Goal: Information Seeking & Learning: Learn about a topic

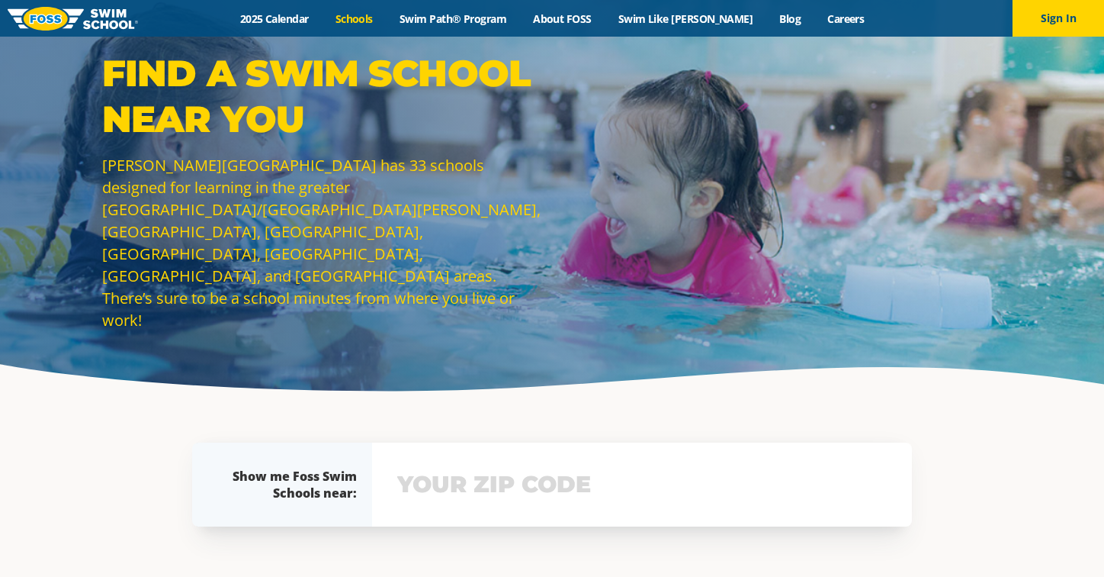
click at [509, 494] on div "Show me Foss Swim Schools near: The Foss Swim School near me: Not yours? View s…" at bounding box center [552, 484] width 735 height 99
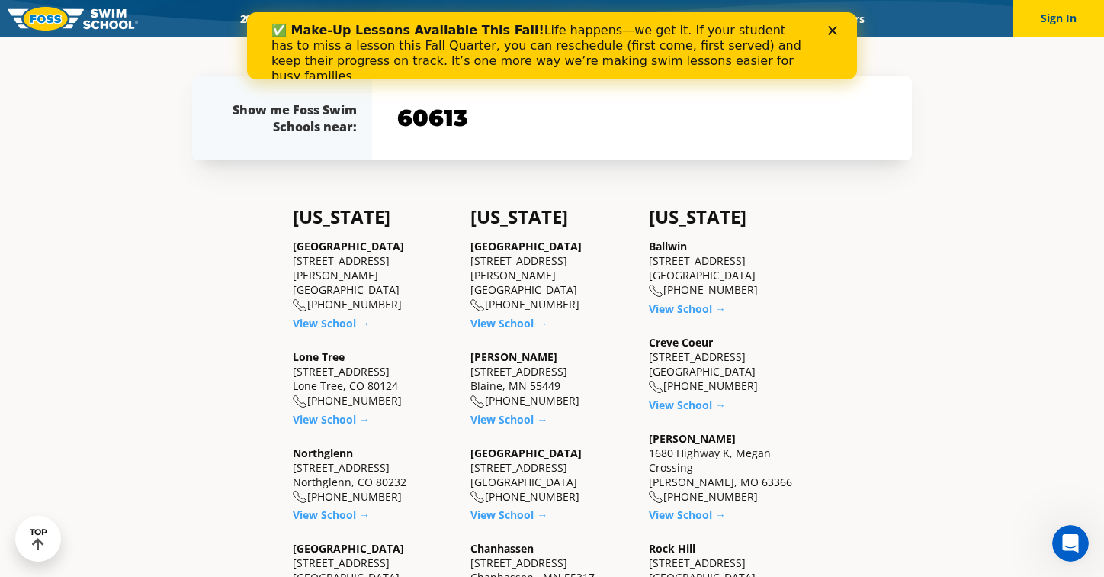
type input "60613"
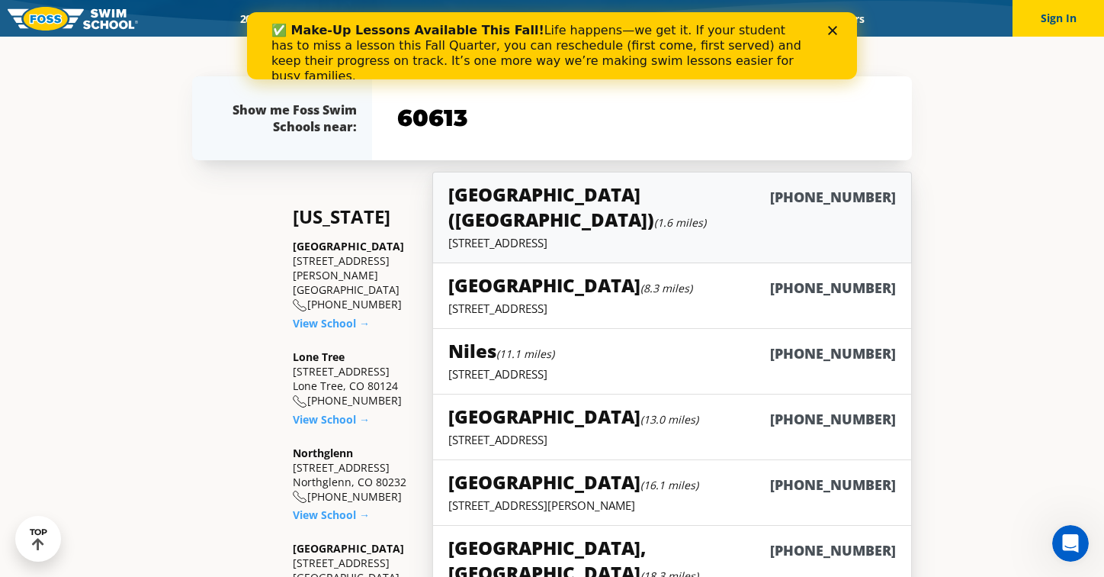
click at [547, 196] on h5 "Chicago (Lakeview) (1.6 miles)" at bounding box center [609, 207] width 322 height 50
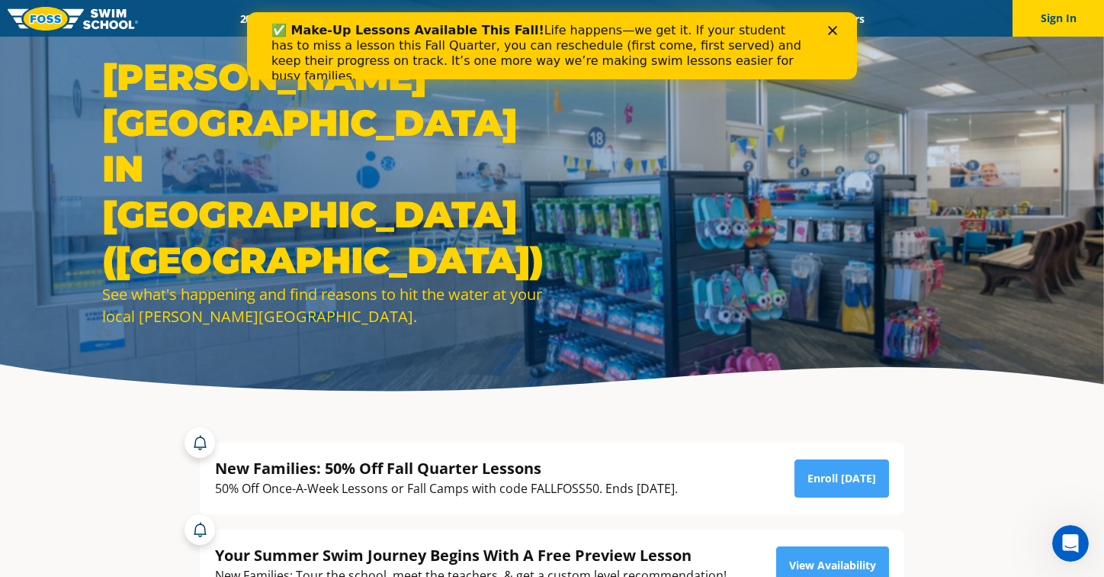
click at [835, 30] on icon "Close" at bounding box center [832, 30] width 9 height 9
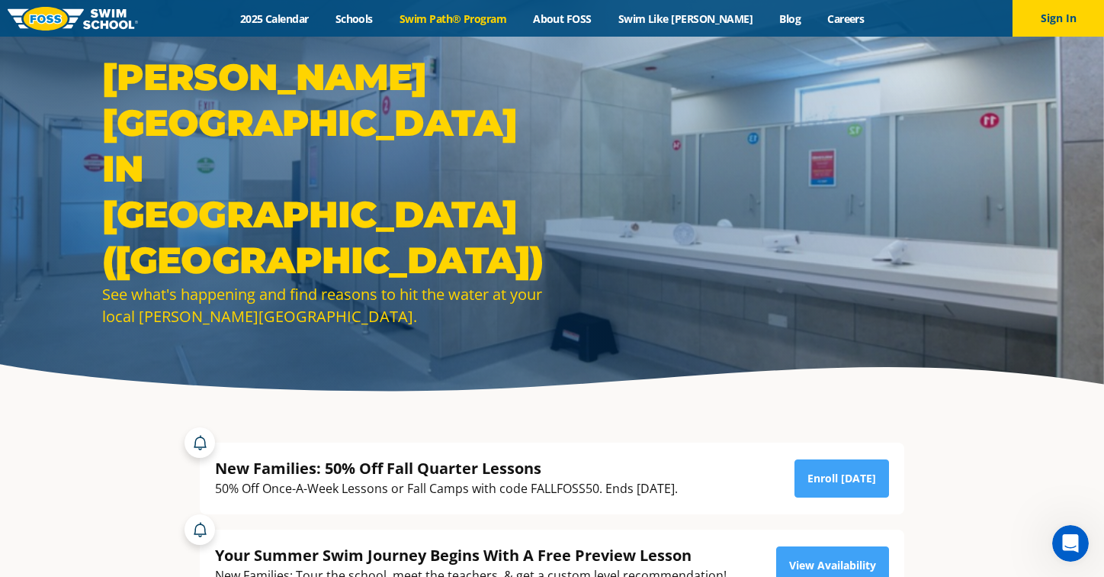
click at [491, 23] on link "Swim Path® Program" at bounding box center [452, 18] width 133 height 14
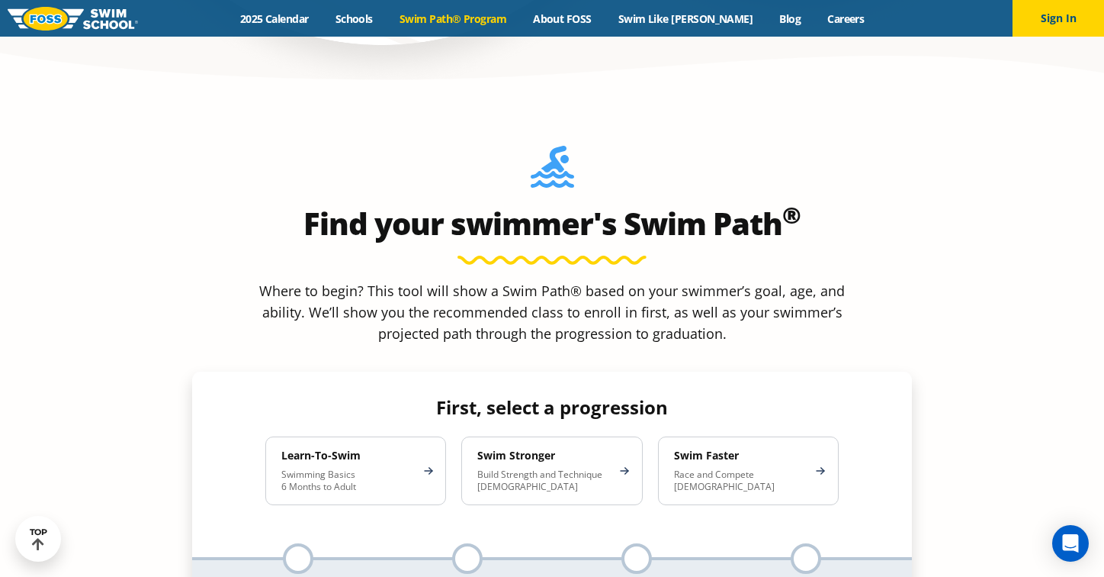
scroll to position [1287, 0]
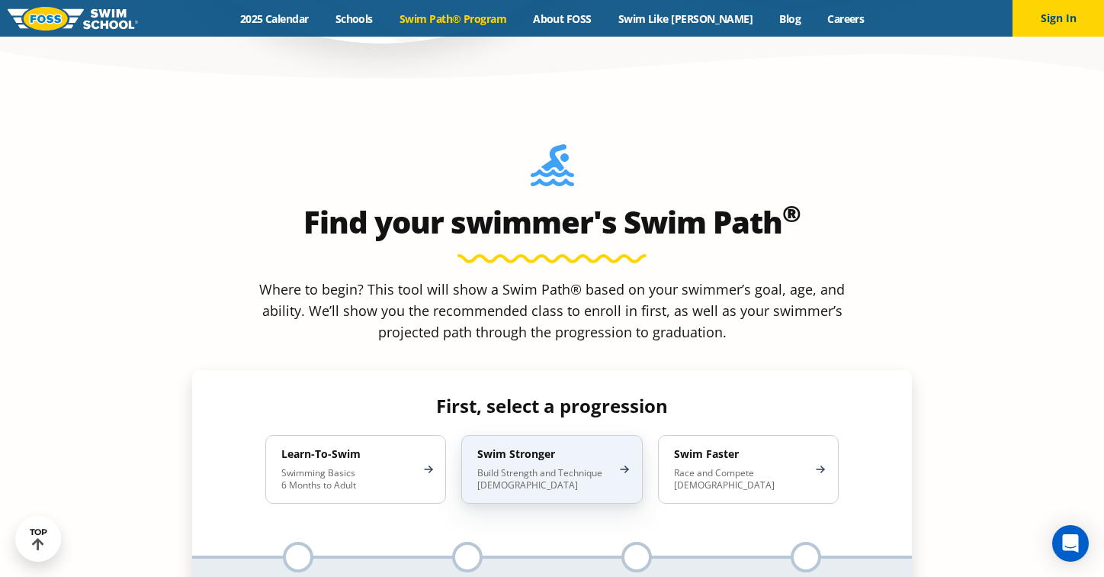
click at [516, 467] on p "Build Strength and Technique 5-13 Years Old" at bounding box center [543, 479] width 133 height 24
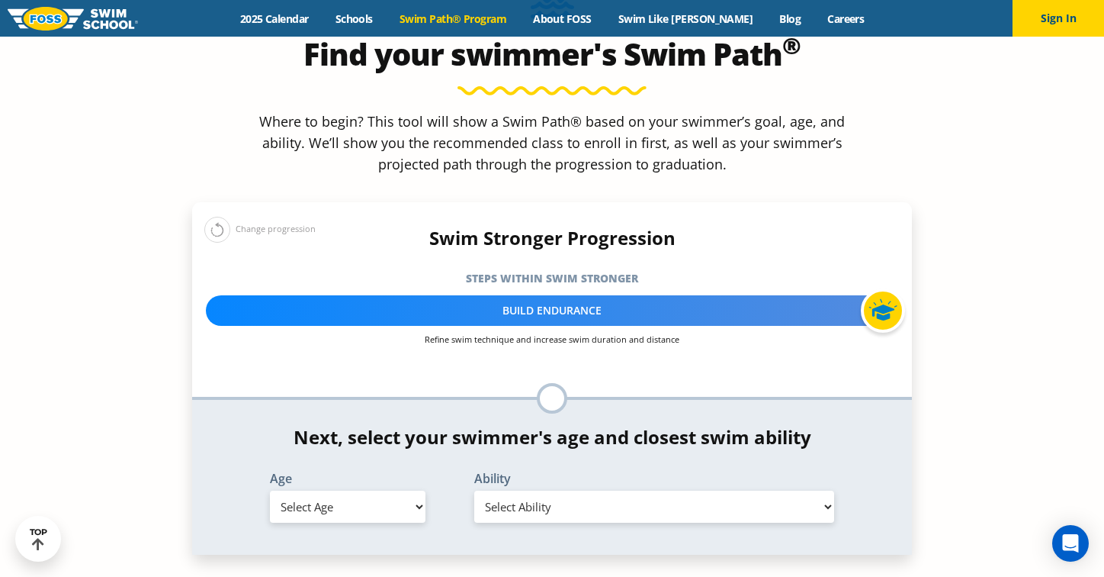
scroll to position [1456, 0]
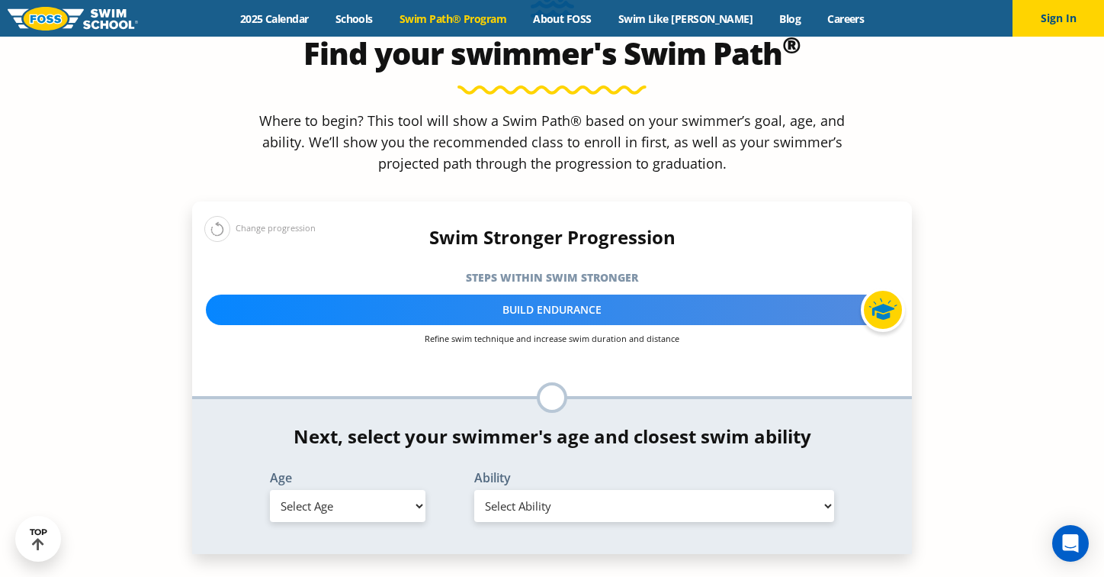
select select "5-years"
select select "5-years-in-open-water-able-to-swim-for-at-least-15-ft-back-to-safety-while-flip…"
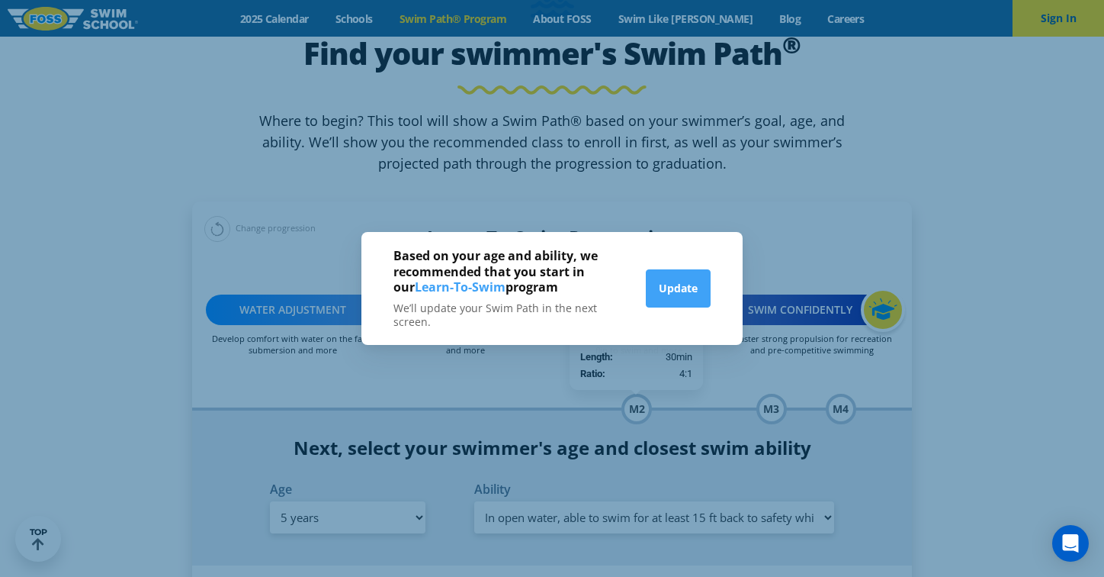
click at [957, 368] on div "Based on your age and ability, we recommended that you start in our Learn-To-Sw…" at bounding box center [552, 288] width 1104 height 577
